Goal: Find specific page/section: Find specific page/section

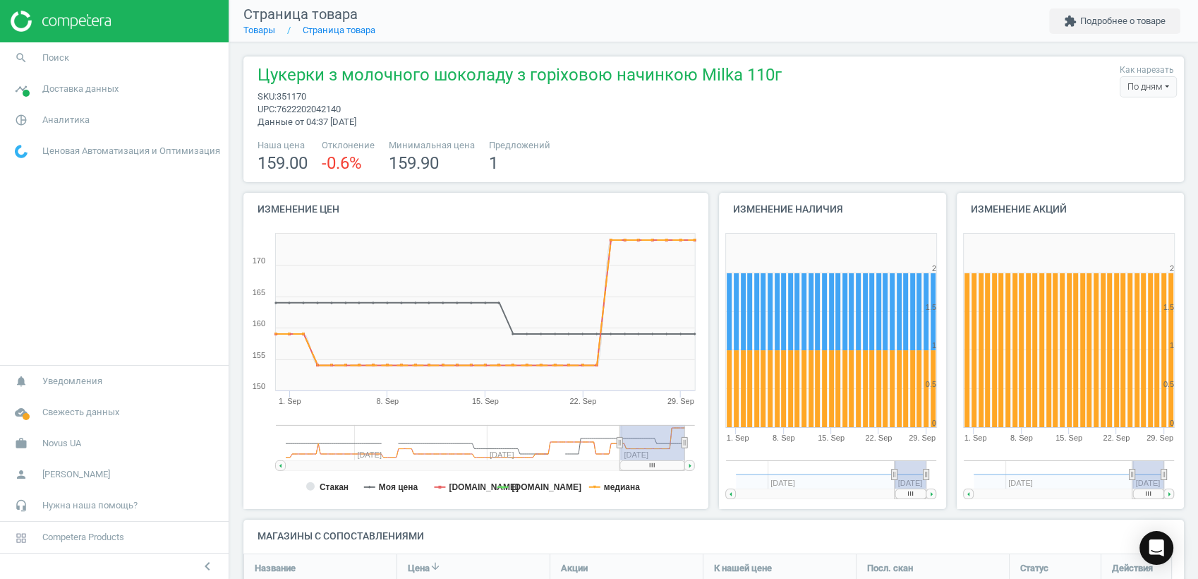
scroll to position [166, 954]
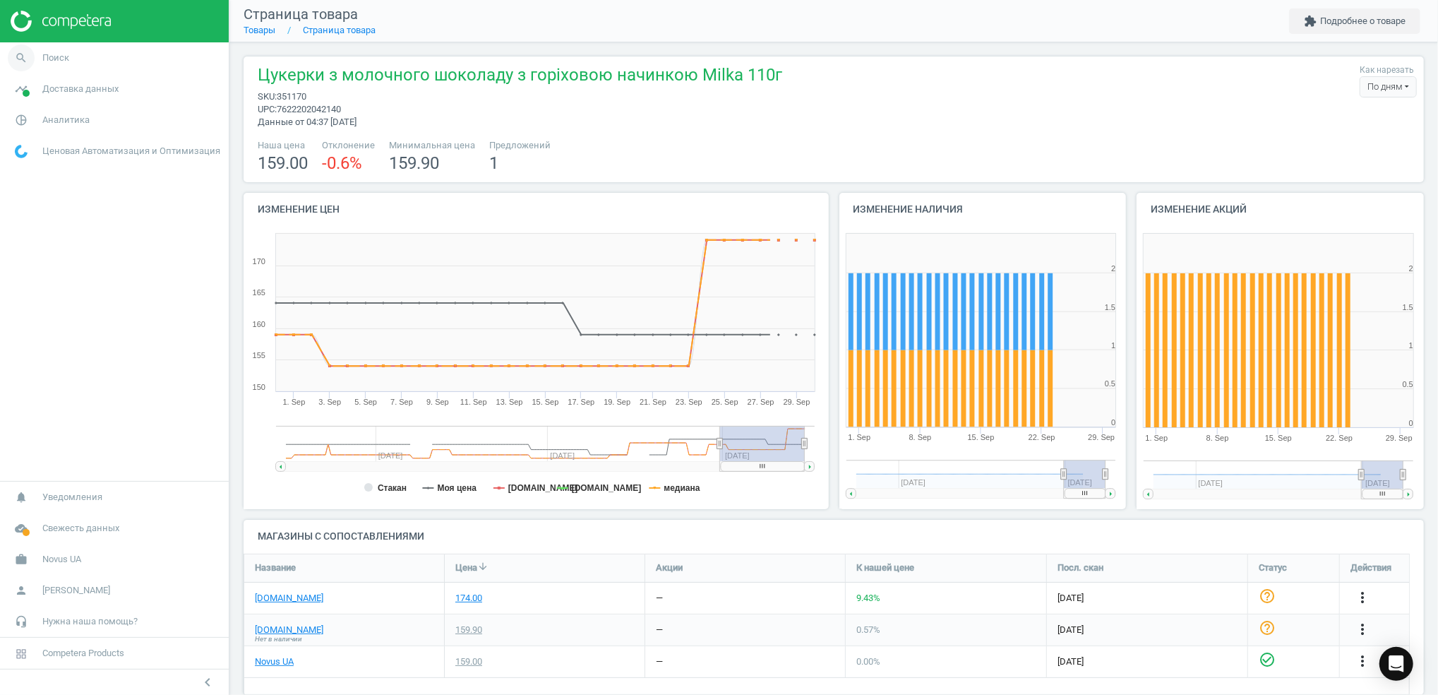
scroll to position [166, 1190]
click at [17, 60] on icon "search" at bounding box center [21, 57] width 27 height 27
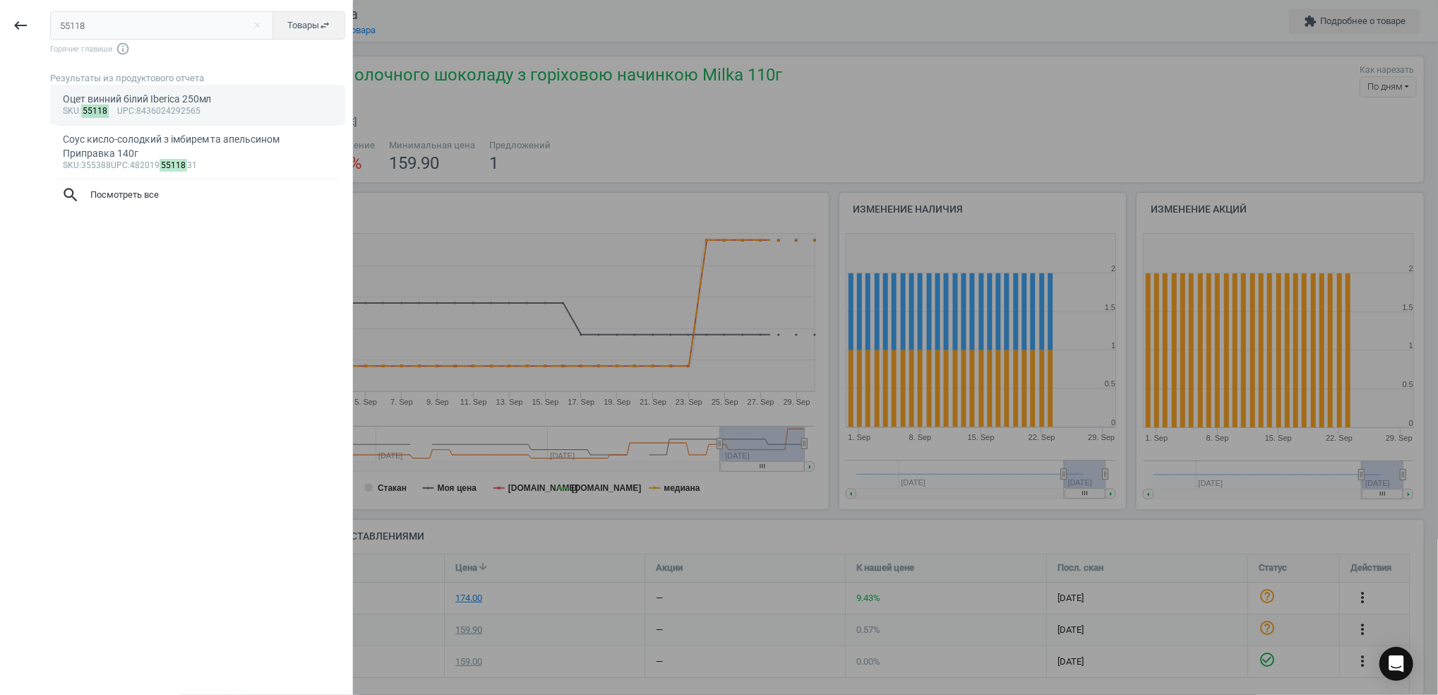
type input "55118"
click at [186, 106] on div "sku : 55118 upc :8436024292565" at bounding box center [198, 111] width 270 height 11
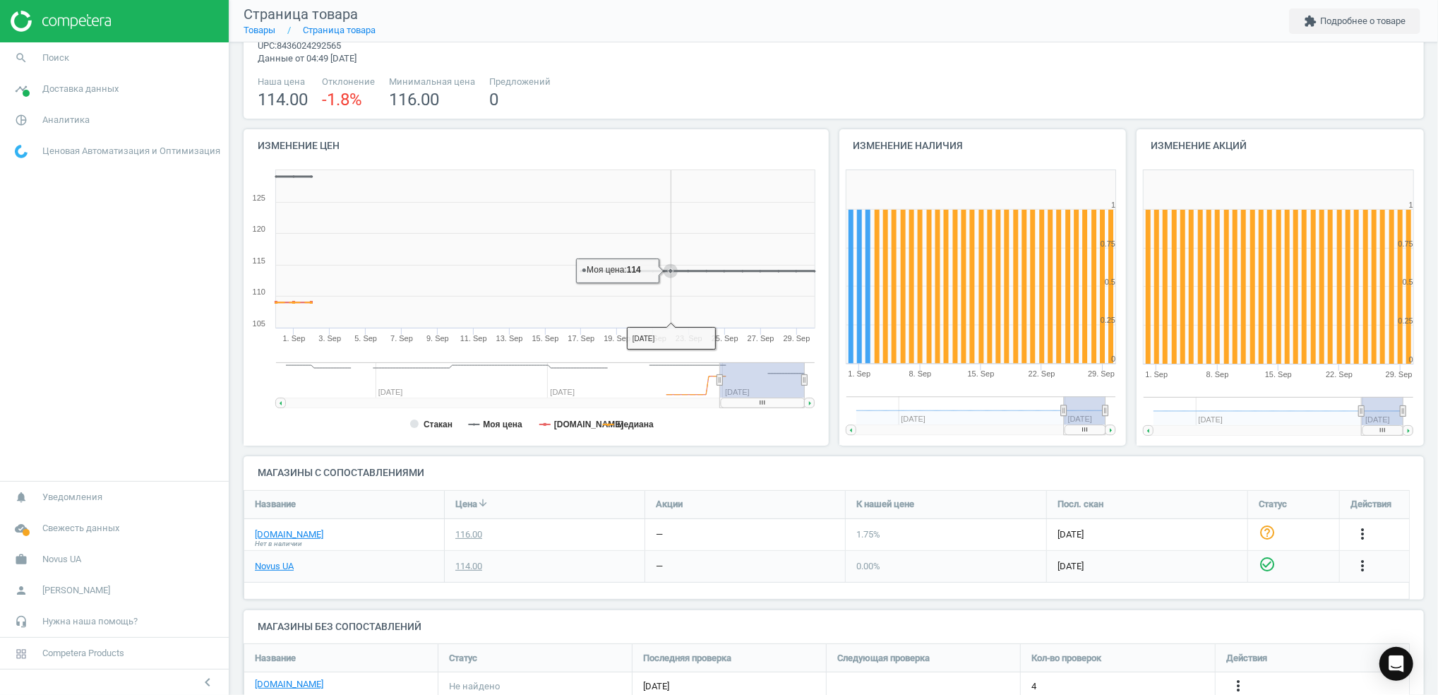
scroll to position [94, 0]
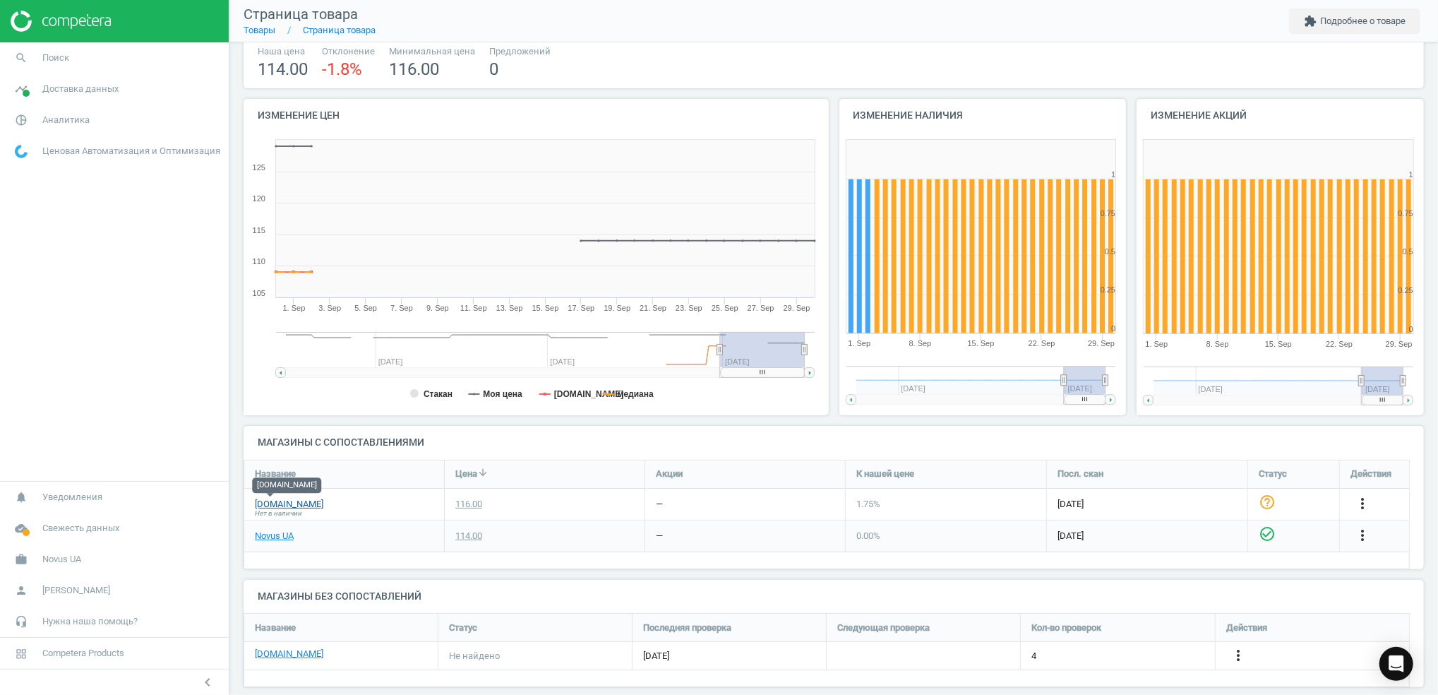
click at [267, 503] on link "[DOMAIN_NAME]" at bounding box center [289, 504] width 68 height 13
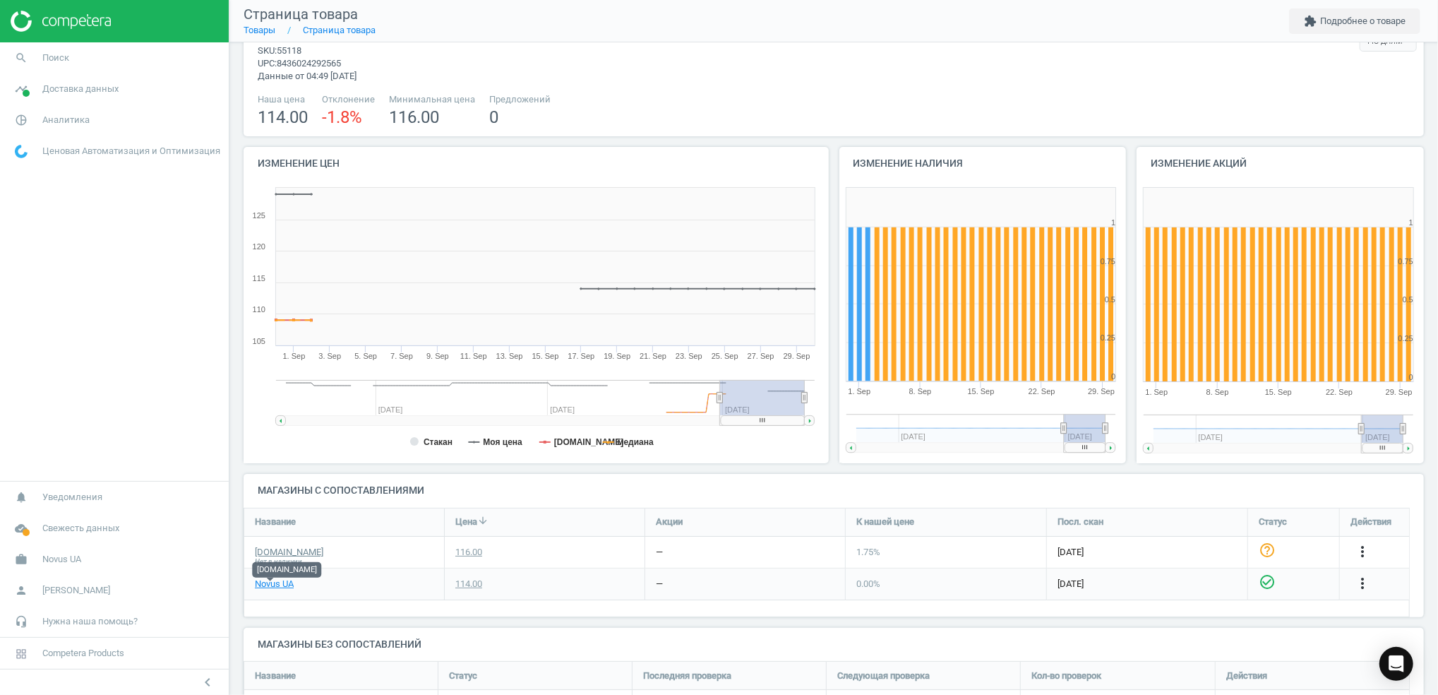
scroll to position [0, 0]
